Goal: Information Seeking & Learning: Find specific fact

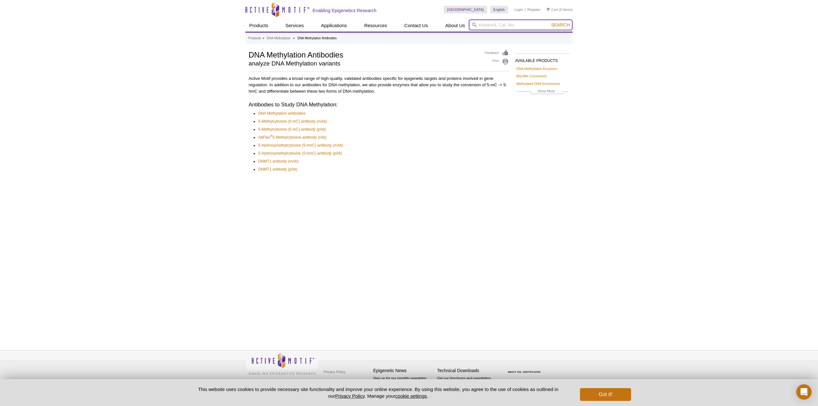
click at [491, 24] on input "search" at bounding box center [521, 24] width 104 height 11
type input "5cac"
click at [549, 22] on button "Search" at bounding box center [560, 25] width 22 height 6
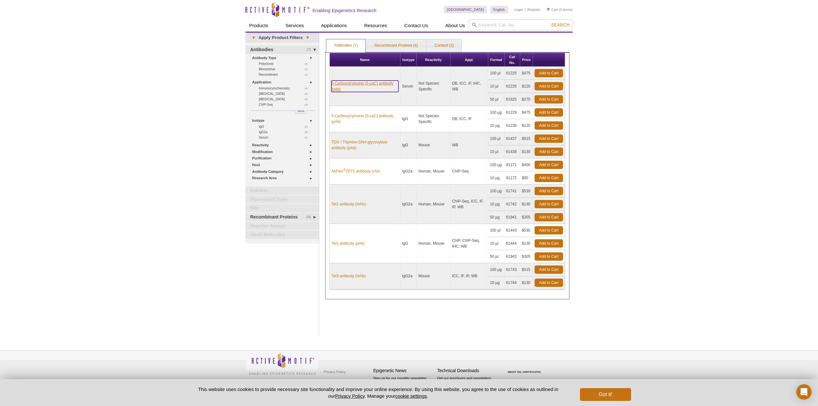
click at [375, 81] on link "5-Carboxylcytosine (5-caC) antibody (pAb)" at bounding box center [364, 87] width 67 height 12
click at [361, 118] on link "5-Carboxylcytosine (5-caC) antibody (pAb)" at bounding box center [364, 119] width 67 height 12
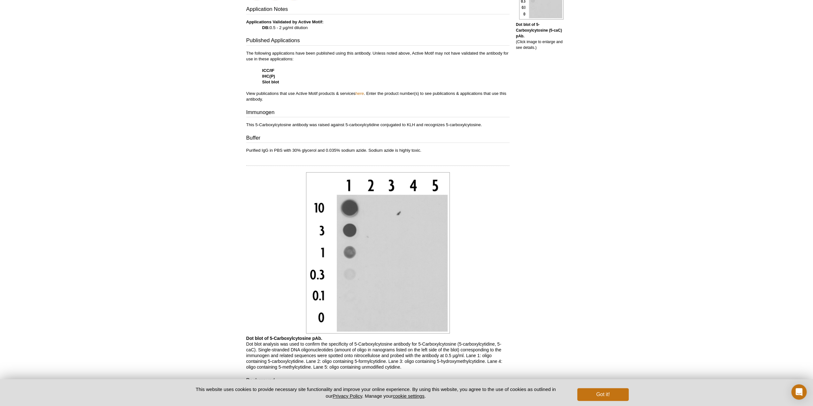
scroll to position [224, 0]
